Goal: Information Seeking & Learning: Check status

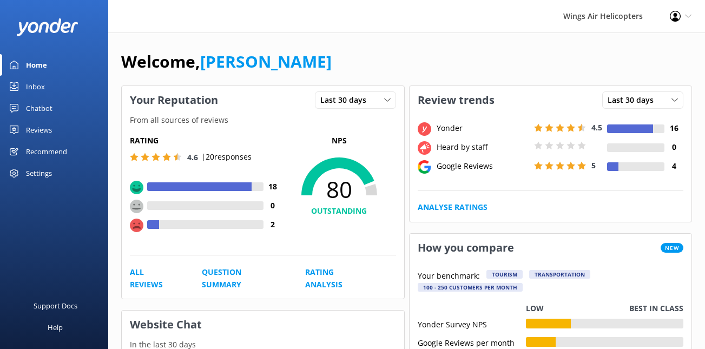
click at [27, 126] on div "Reviews" at bounding box center [39, 130] width 26 height 22
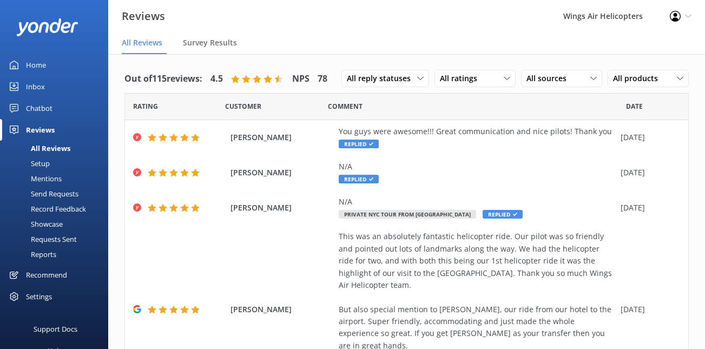
click at [51, 197] on div "Send Requests" at bounding box center [42, 193] width 72 height 15
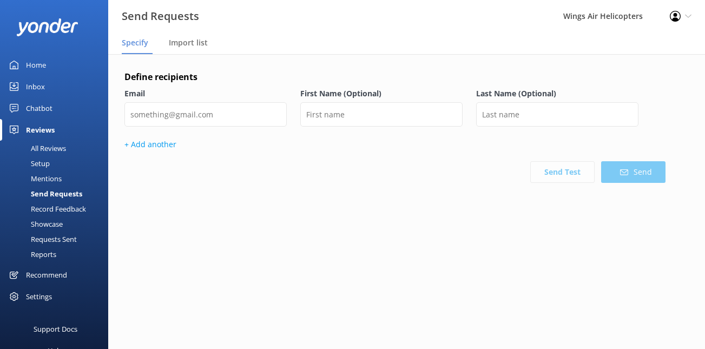
click at [54, 146] on div "All Reviews" at bounding box center [36, 148] width 60 height 15
